Goal: Book appointment/travel/reservation

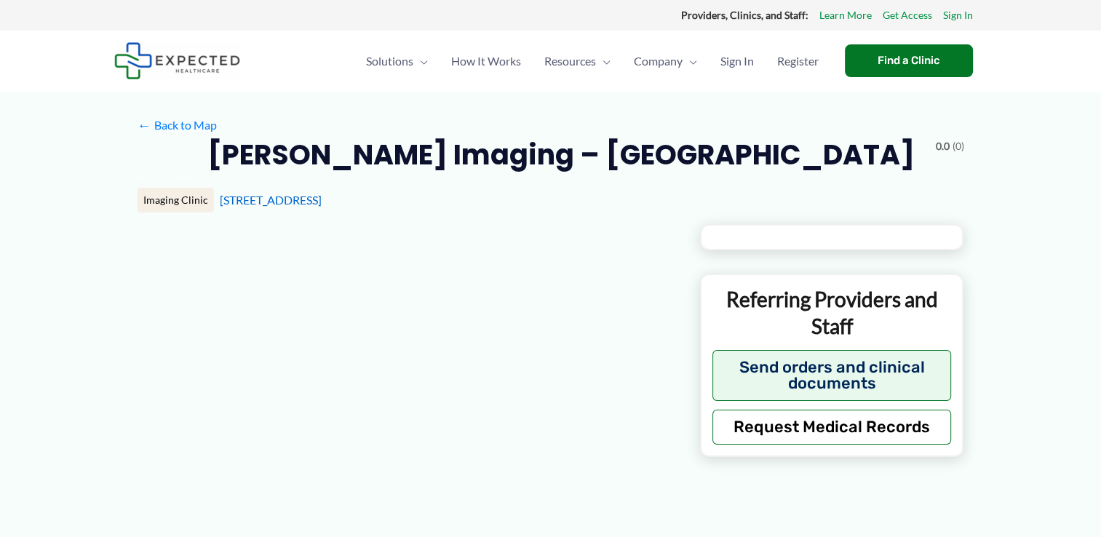
type input "**********"
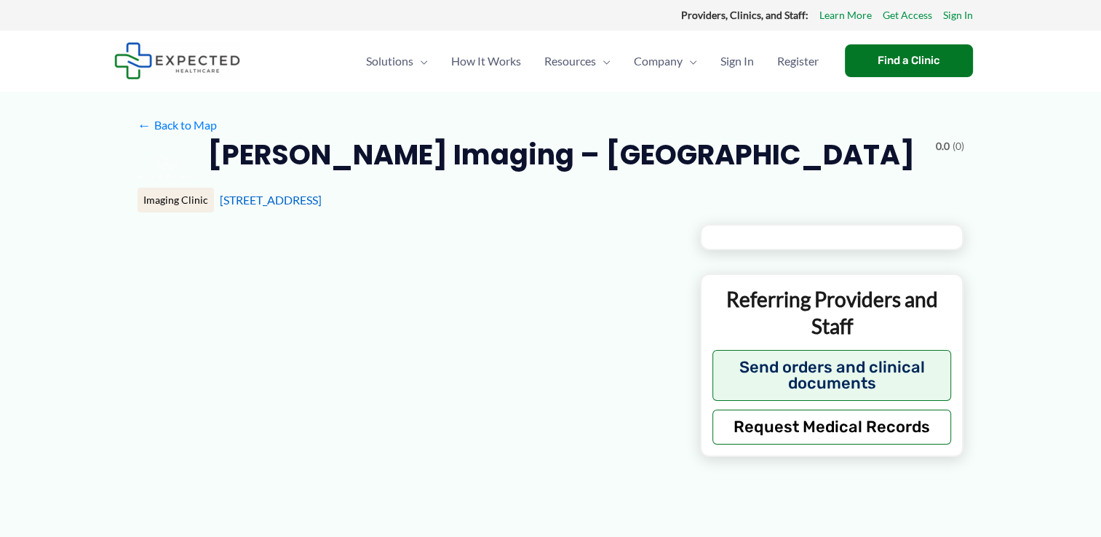
type input "**********"
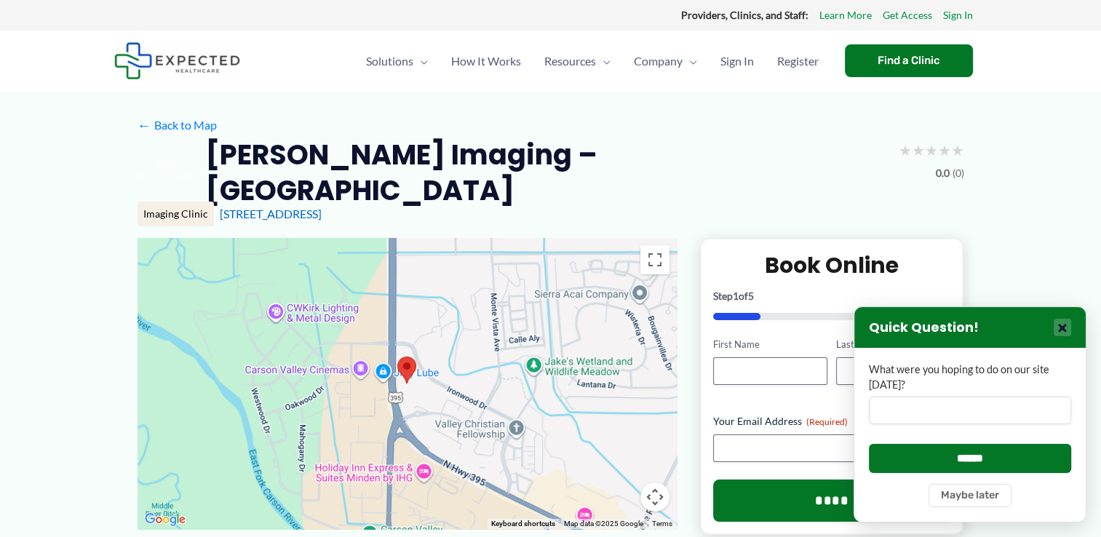
click at [1064, 330] on button "×" at bounding box center [1062, 327] width 17 height 17
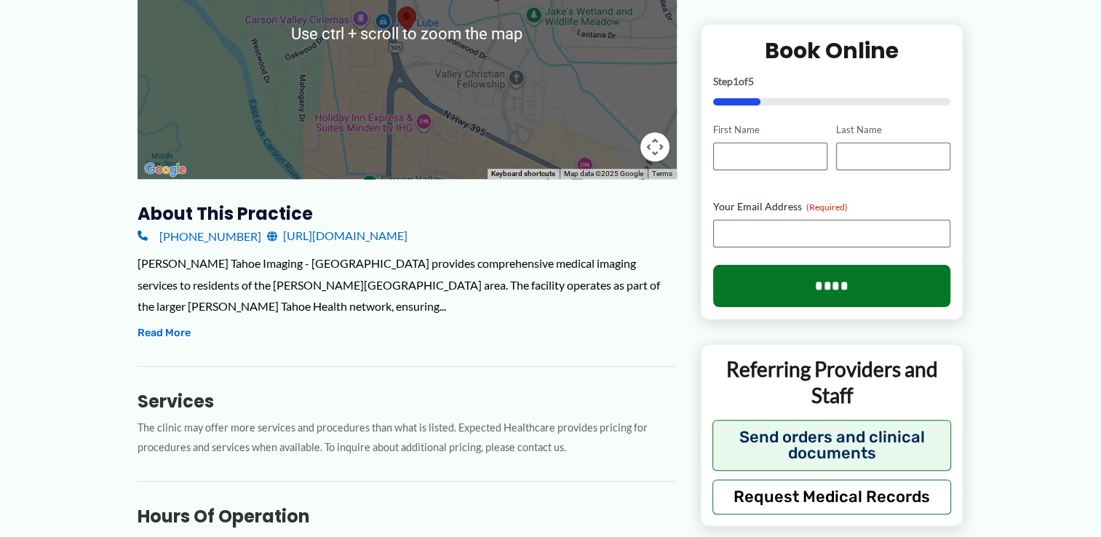
scroll to position [364, 0]
